Goal: Information Seeking & Learning: Learn about a topic

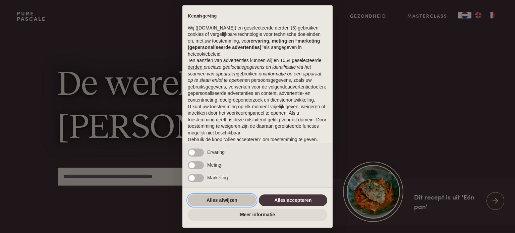
click at [236, 201] on button "Alles afwijzen" at bounding box center [222, 201] width 68 height 12
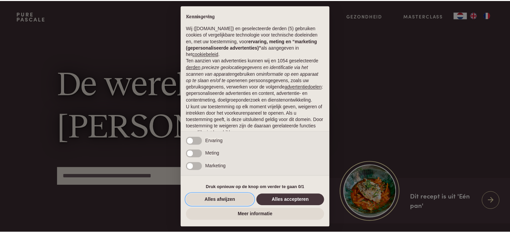
scroll to position [36, 0]
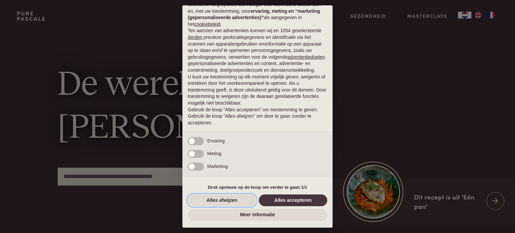
click at [236, 201] on button "Alles afwijzen" at bounding box center [222, 201] width 68 height 12
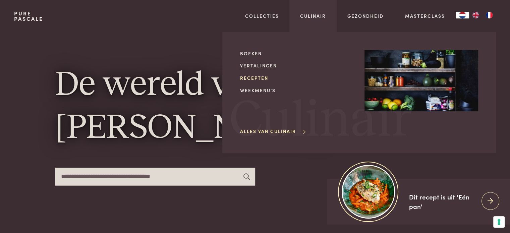
click at [256, 79] on link "Recepten" at bounding box center [297, 78] width 114 height 7
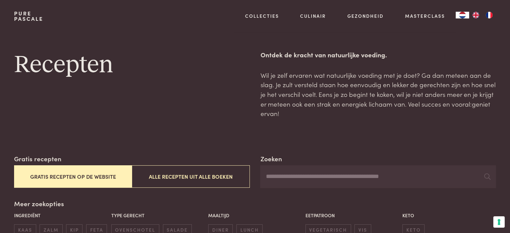
click at [490, 14] on img "FR" at bounding box center [490, 15] width 8 height 7
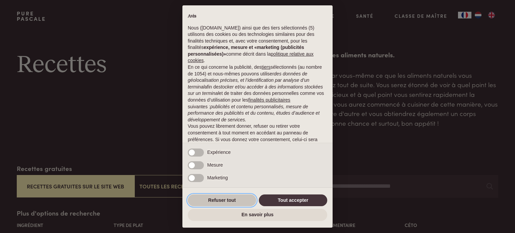
click at [236, 206] on button "Refuser tout" at bounding box center [222, 201] width 68 height 12
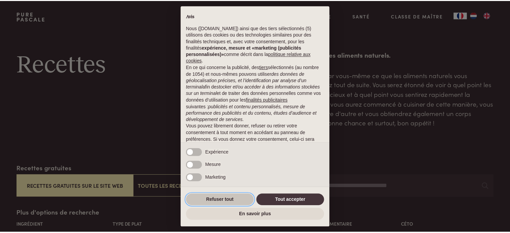
scroll to position [43, 0]
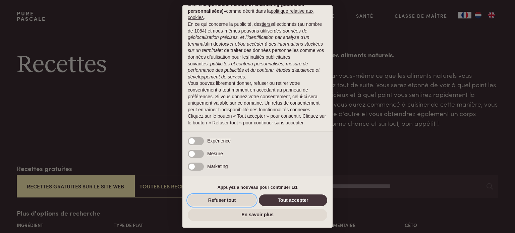
click at [236, 206] on button "Refuser tout" at bounding box center [222, 201] width 68 height 12
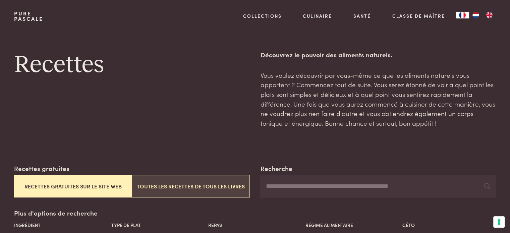
click at [210, 187] on button "Toutes les recettes de tous les livres" at bounding box center [191, 186] width 118 height 22
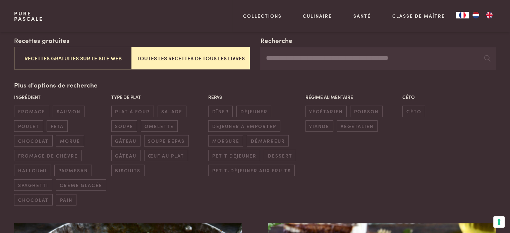
scroll to position [128, 0]
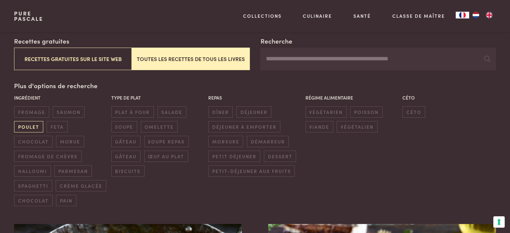
click at [21, 127] on span "poulet" at bounding box center [28, 126] width 29 height 11
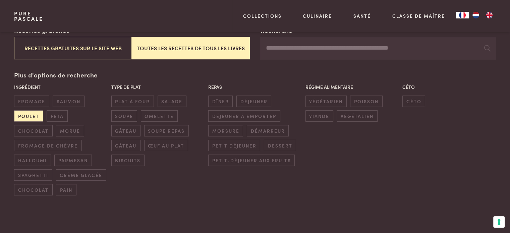
scroll to position [42, 0]
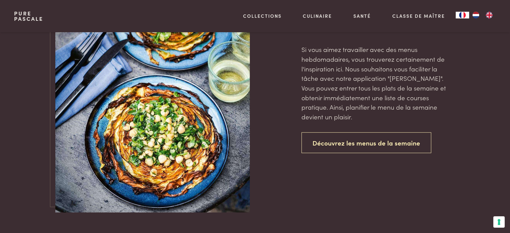
scroll to position [1622, 0]
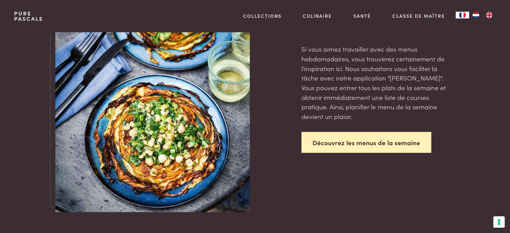
click at [380, 132] on link "Découvrez les menus de la semaine" at bounding box center [367, 142] width 130 height 21
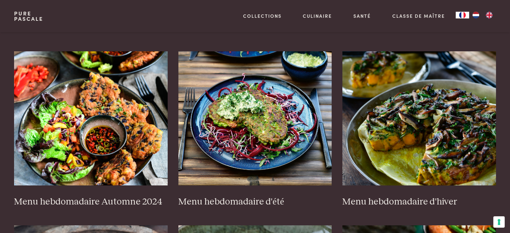
scroll to position [135, 0]
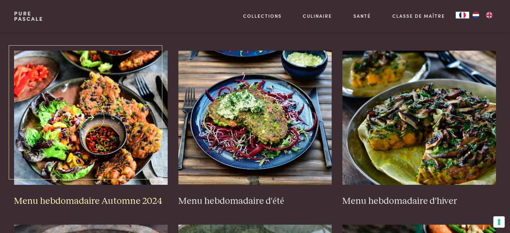
click at [136, 119] on img at bounding box center [91, 118] width 154 height 134
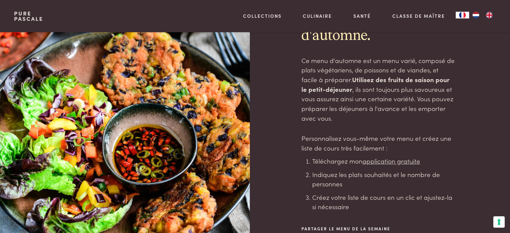
scroll to position [62, 0]
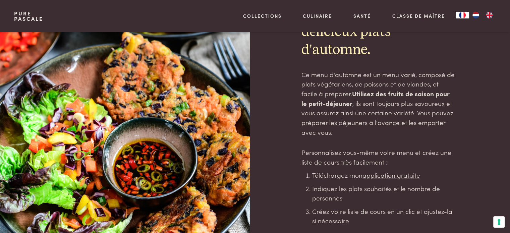
click at [379, 178] on u "application gratuite" at bounding box center [392, 174] width 58 height 9
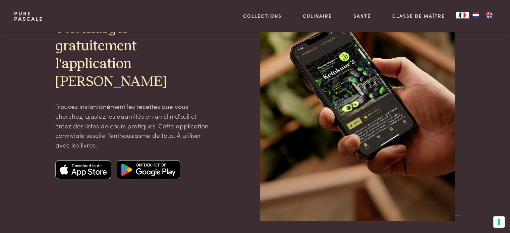
scroll to position [90, 0]
